Goal: Navigation & Orientation: Find specific page/section

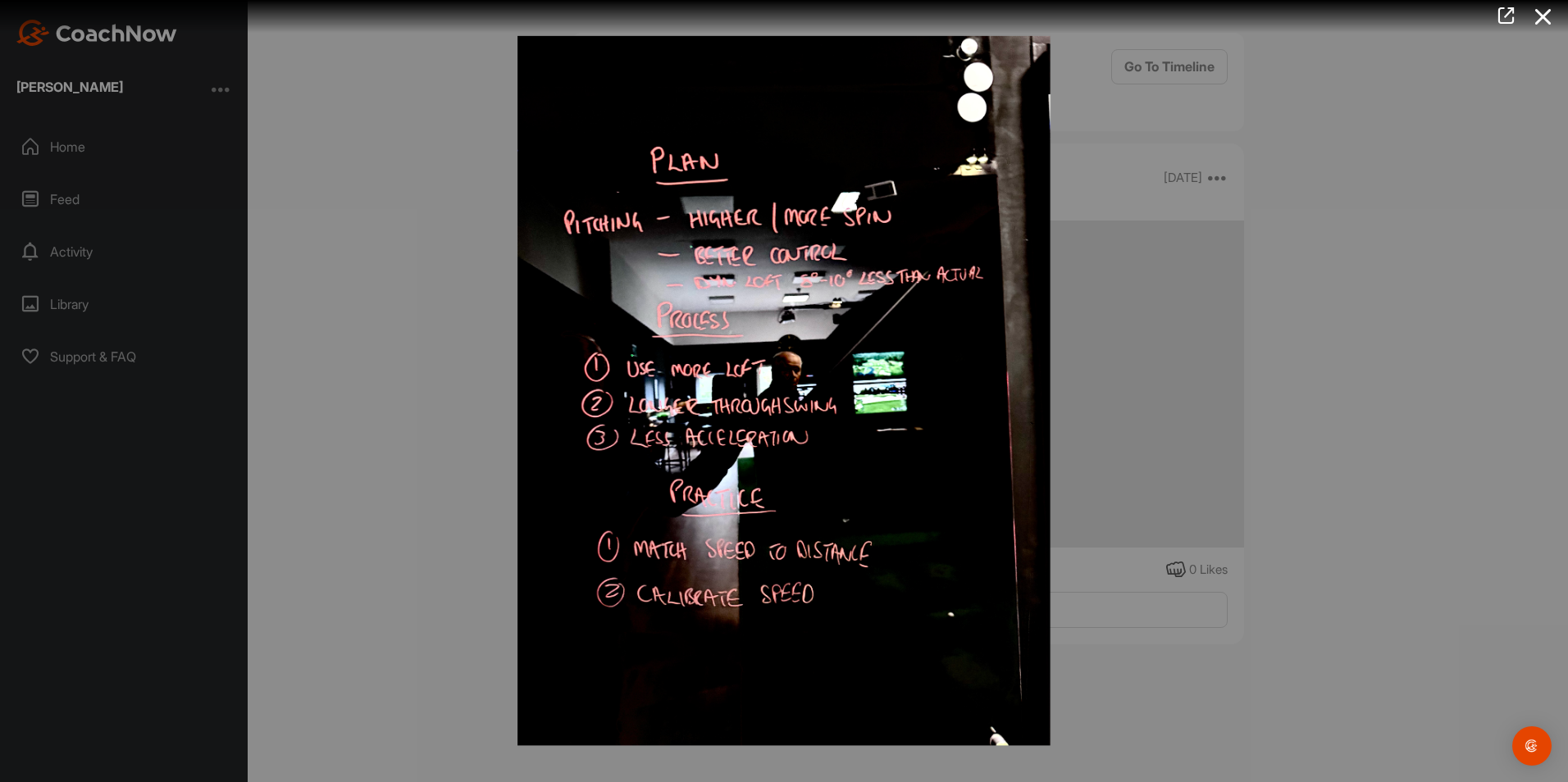
click at [814, 461] on img at bounding box center [783, 391] width 566 height 743
click at [1545, 19] on icon at bounding box center [1542, 17] width 37 height 31
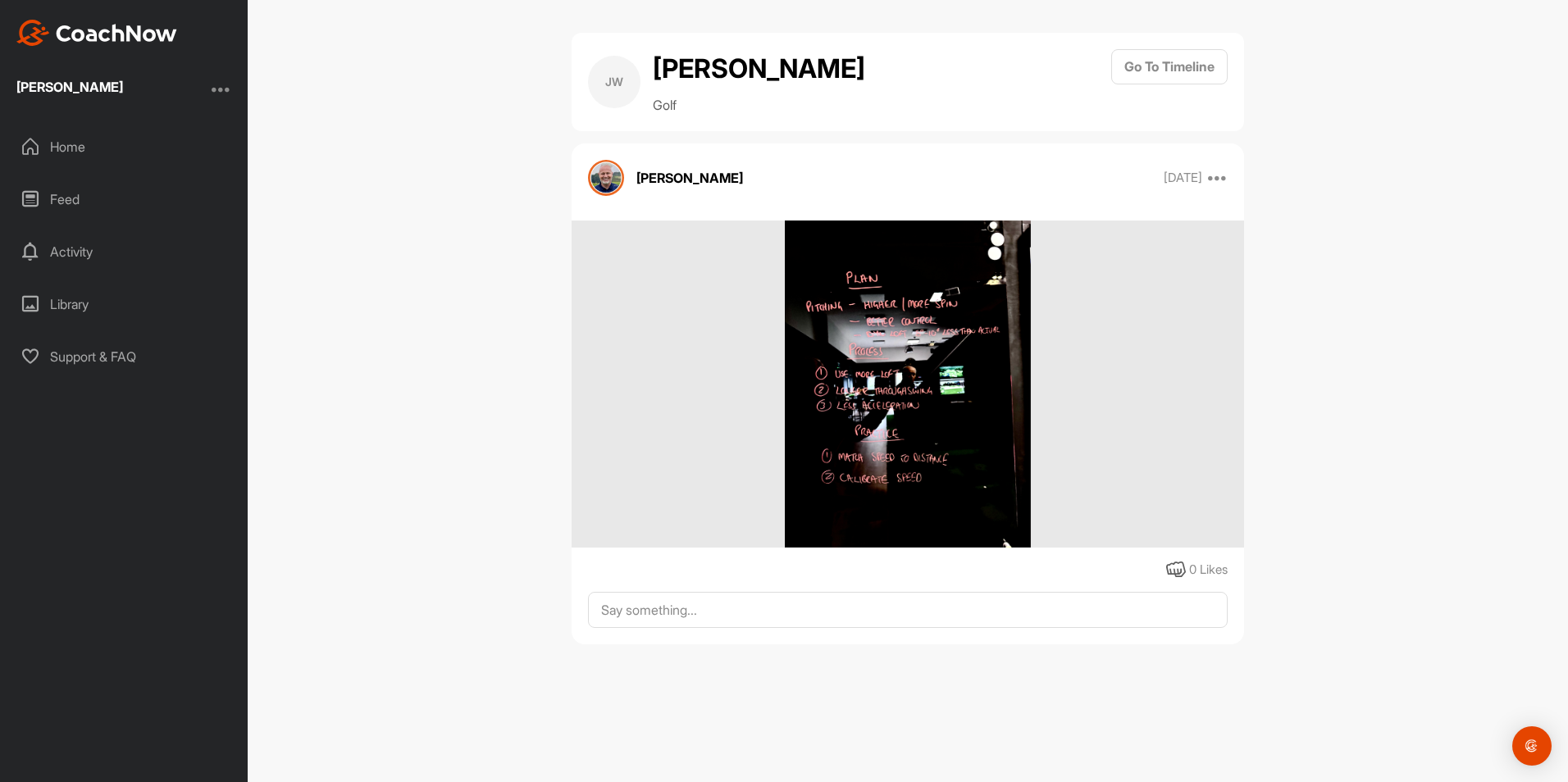
click at [78, 139] on div "Home" at bounding box center [124, 146] width 232 height 41
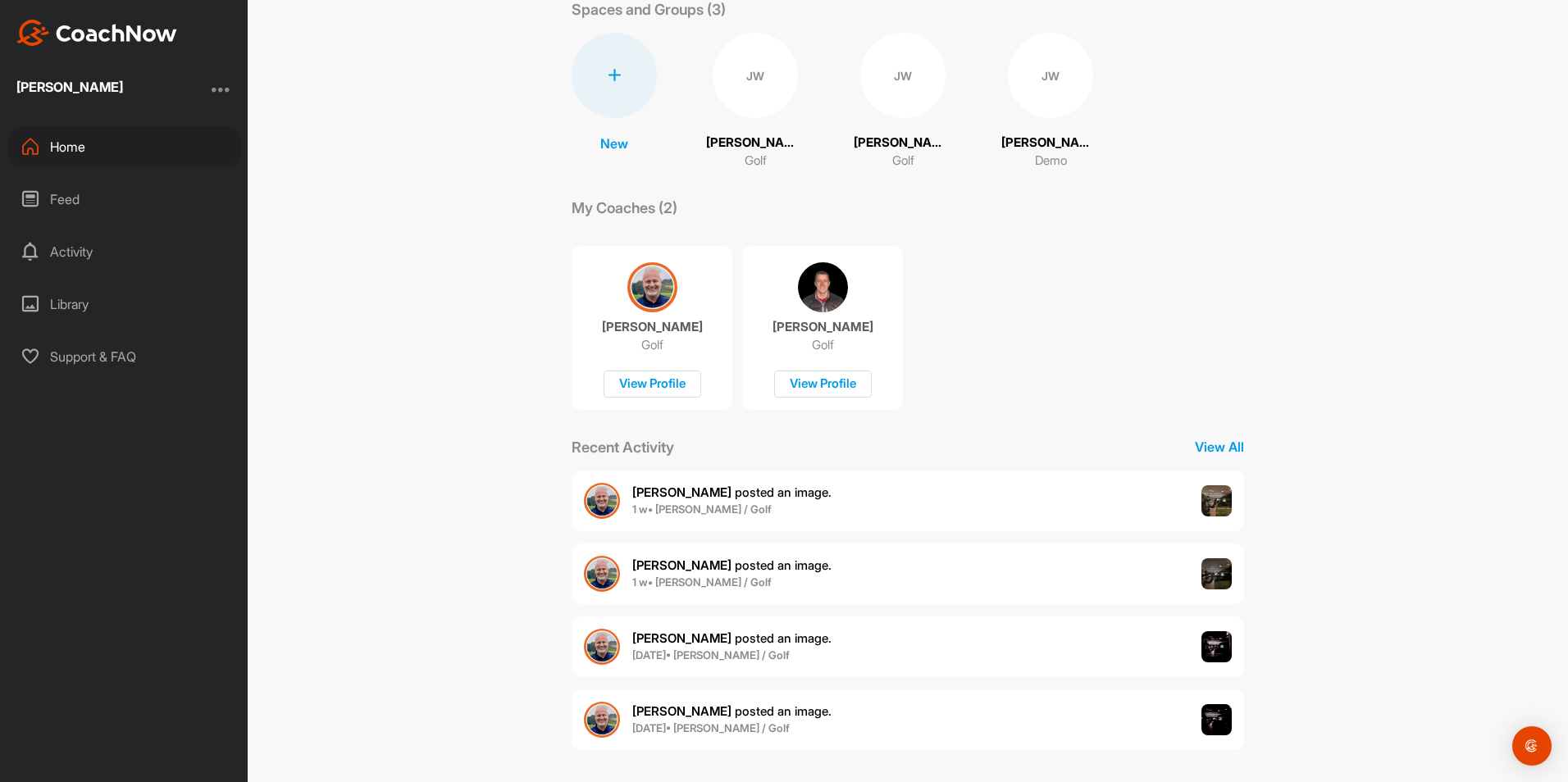
scroll to position [102, 0]
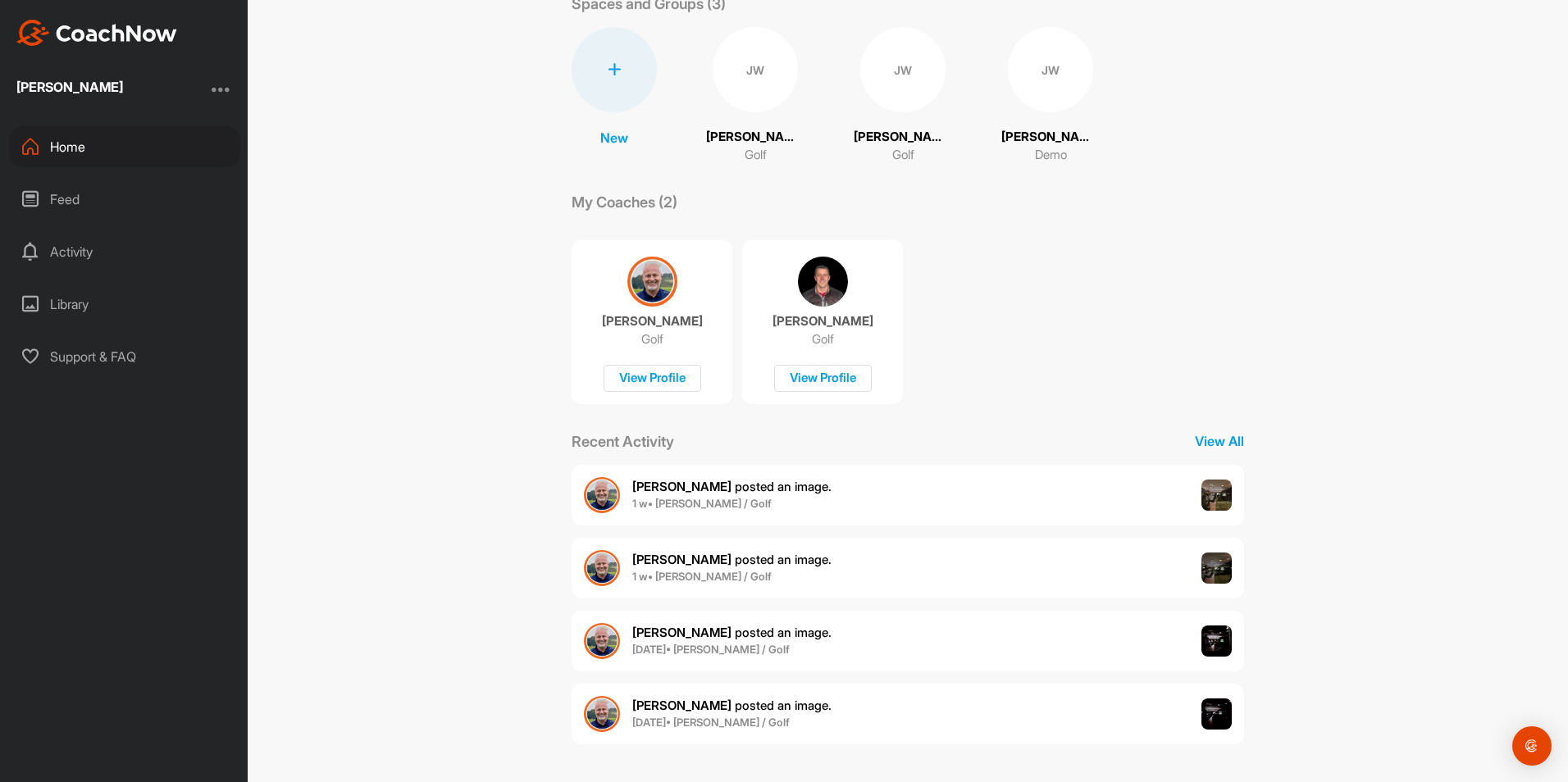
click at [680, 568] on p "[PERSON_NAME] posted an image ." at bounding box center [731, 561] width 199 height 19
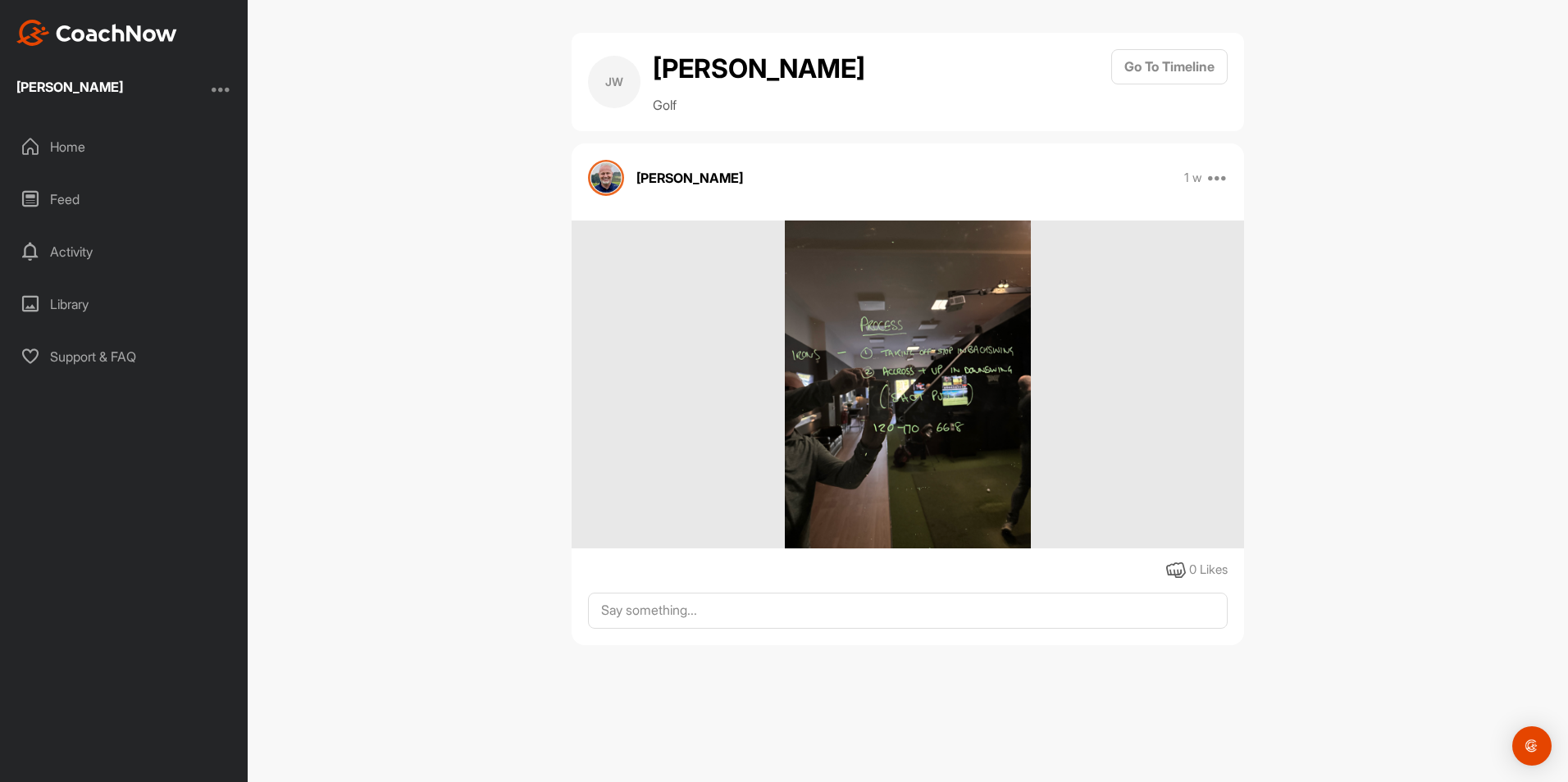
click at [865, 394] on img at bounding box center [907, 384] width 246 height 328
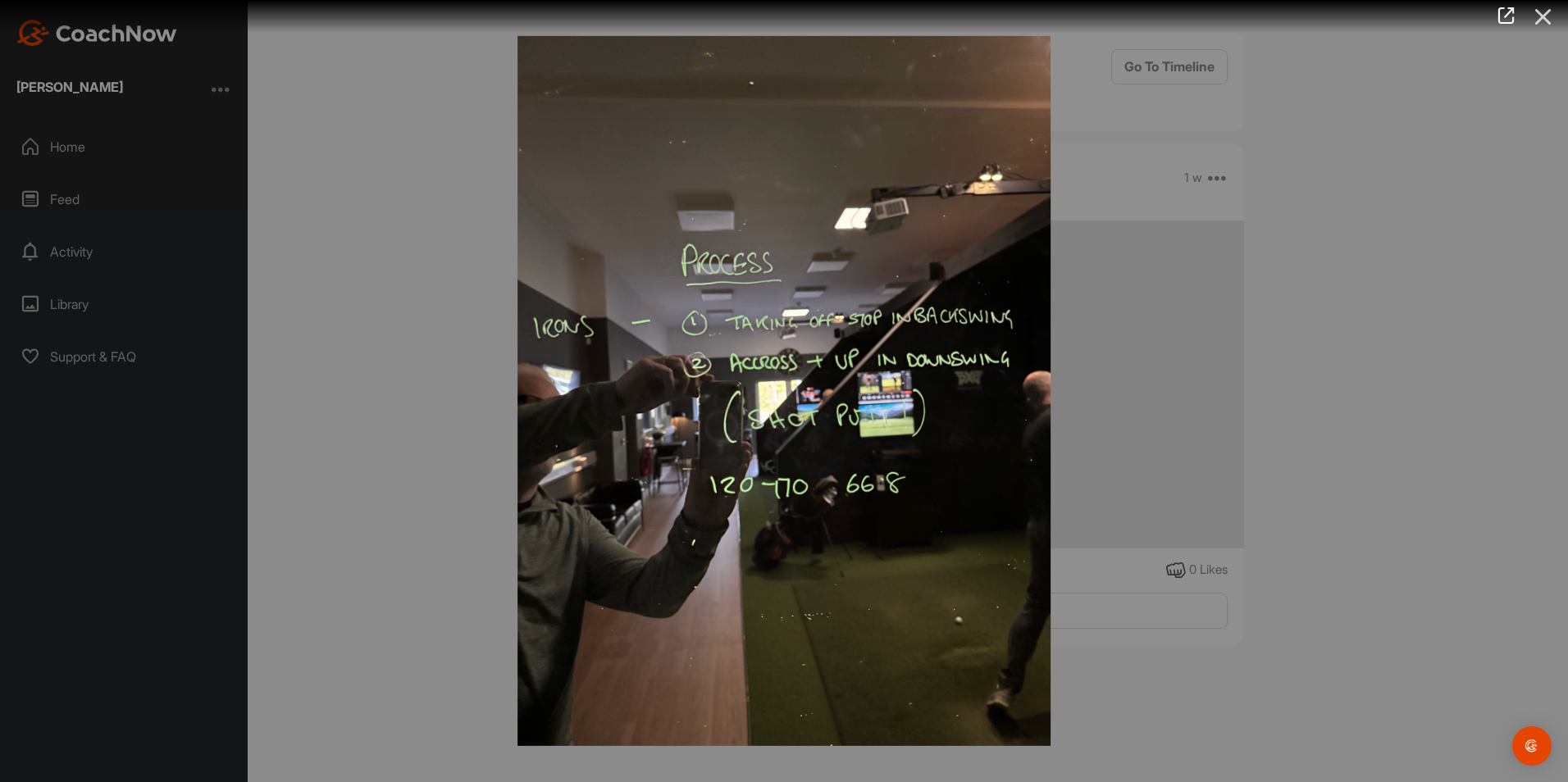
click at [1540, 12] on icon at bounding box center [1542, 17] width 37 height 31
